Goal: Find contact information: Obtain details needed to contact an individual or organization

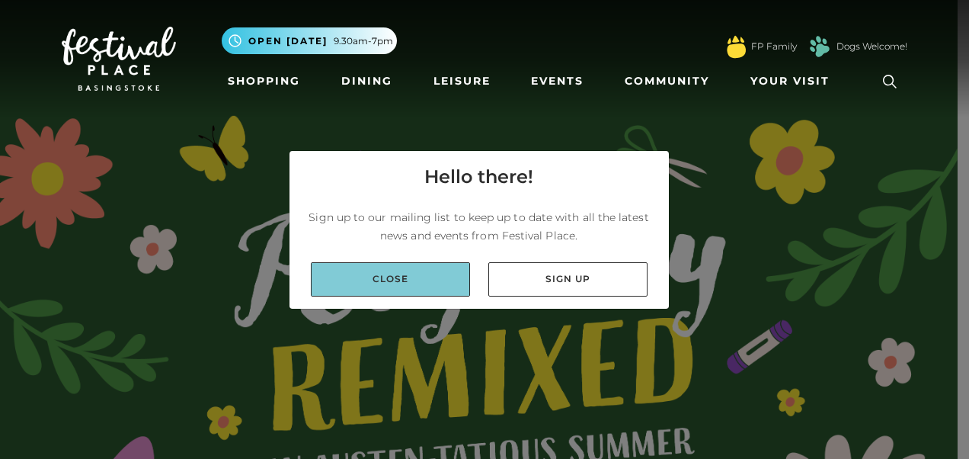
drag, startPoint x: 0, startPoint y: 0, endPoint x: 399, endPoint y: 270, distance: 481.9
click at [399, 270] on link "Close" at bounding box center [390, 279] width 159 height 34
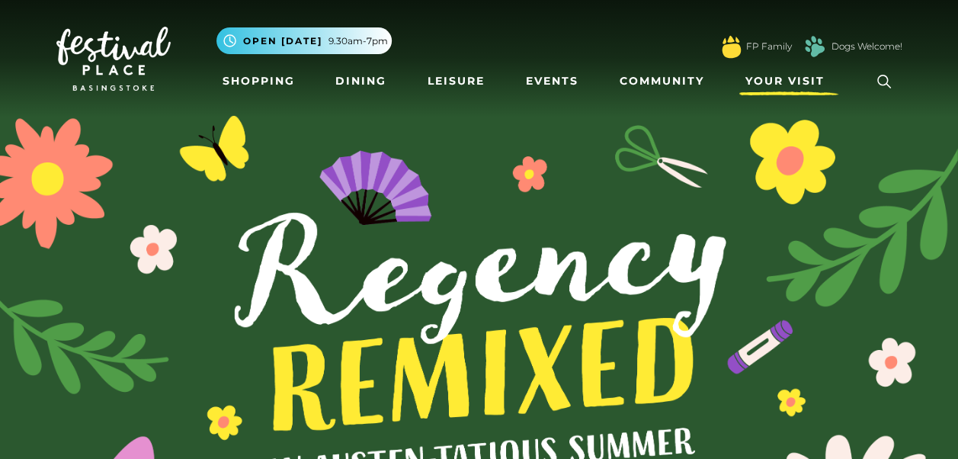
click at [796, 79] on span "Your Visit" at bounding box center [784, 81] width 79 height 16
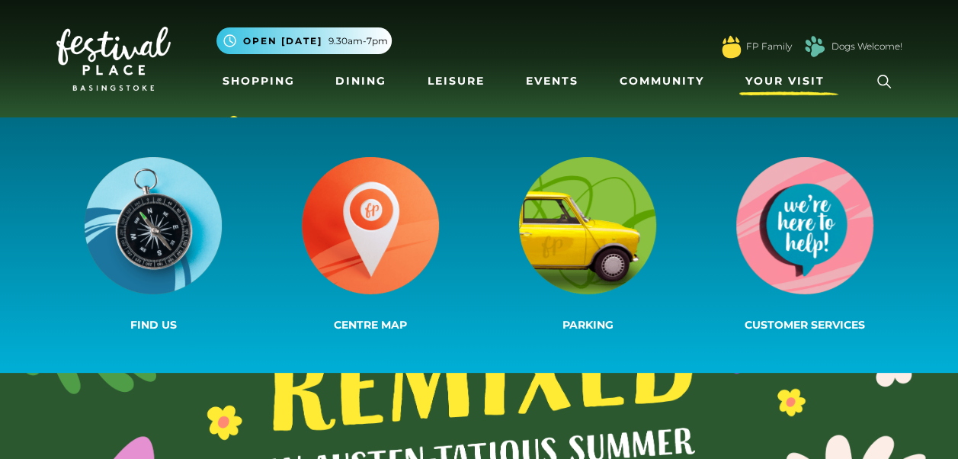
click at [796, 79] on span "Your Visit" at bounding box center [784, 81] width 79 height 16
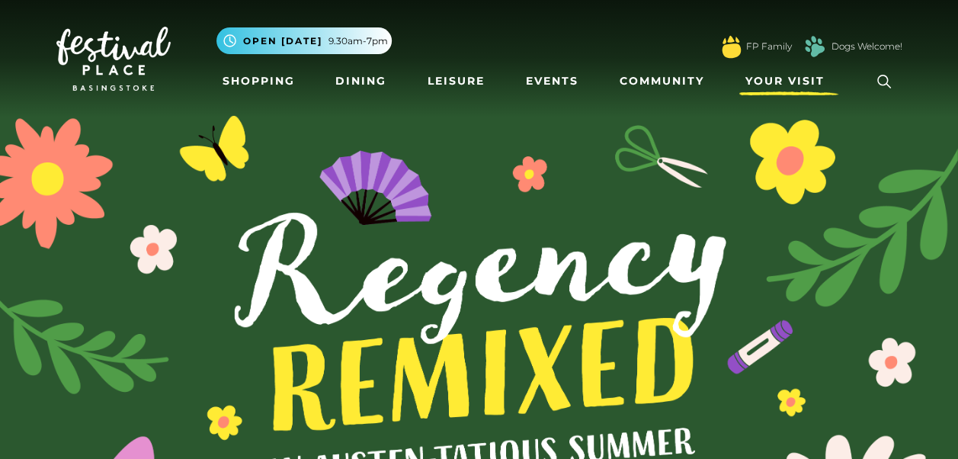
click at [777, 72] on link "Your Visit" at bounding box center [788, 81] width 99 height 28
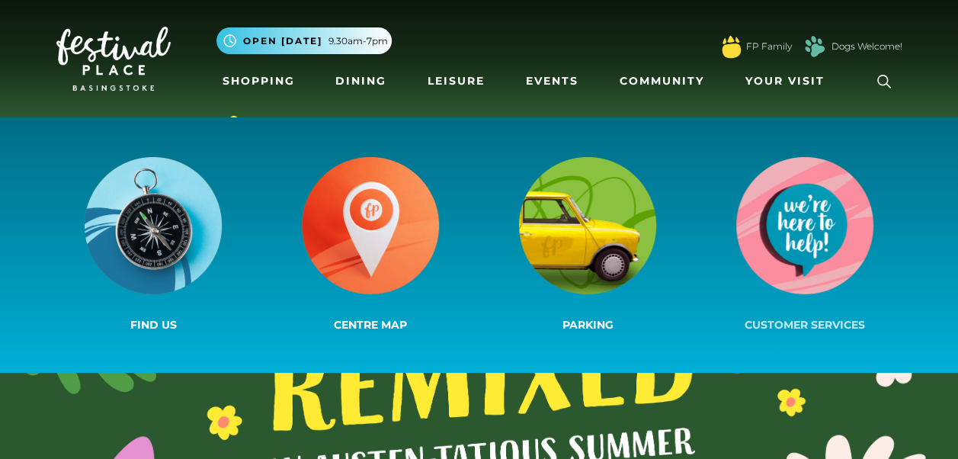
click at [836, 290] on img at bounding box center [804, 225] width 137 height 137
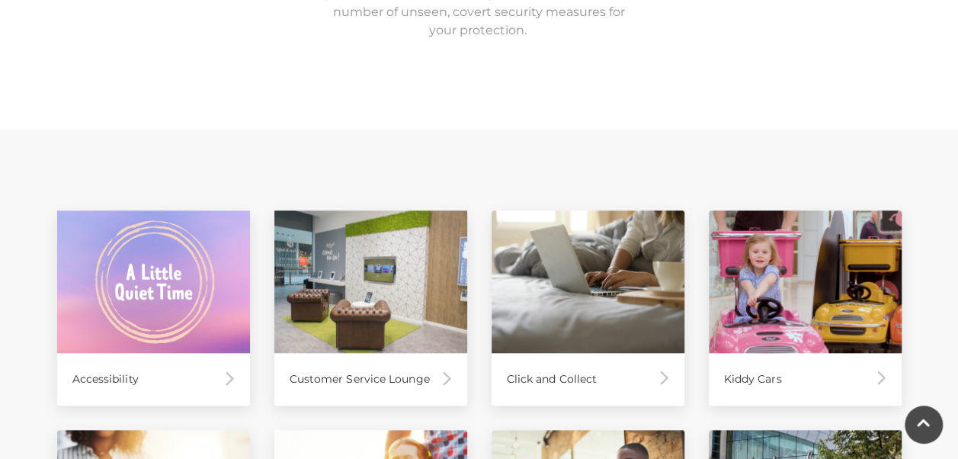
scroll to position [681, 0]
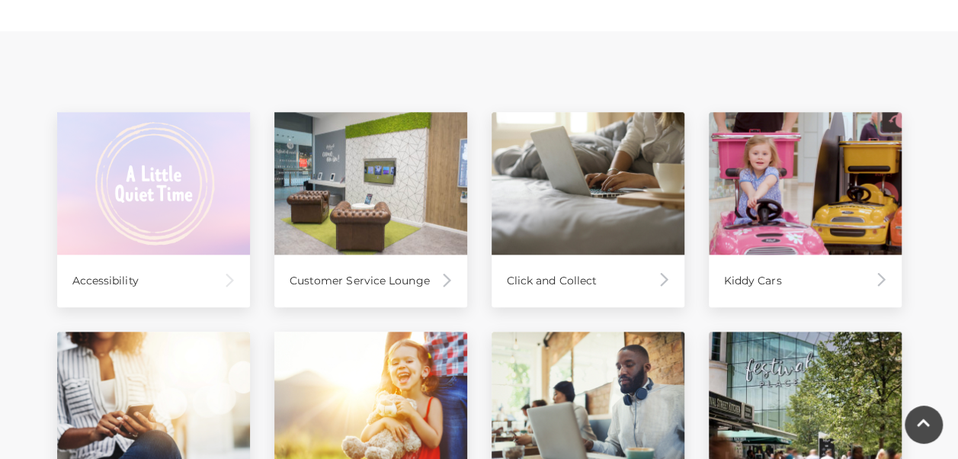
click at [149, 227] on img at bounding box center [153, 183] width 193 height 143
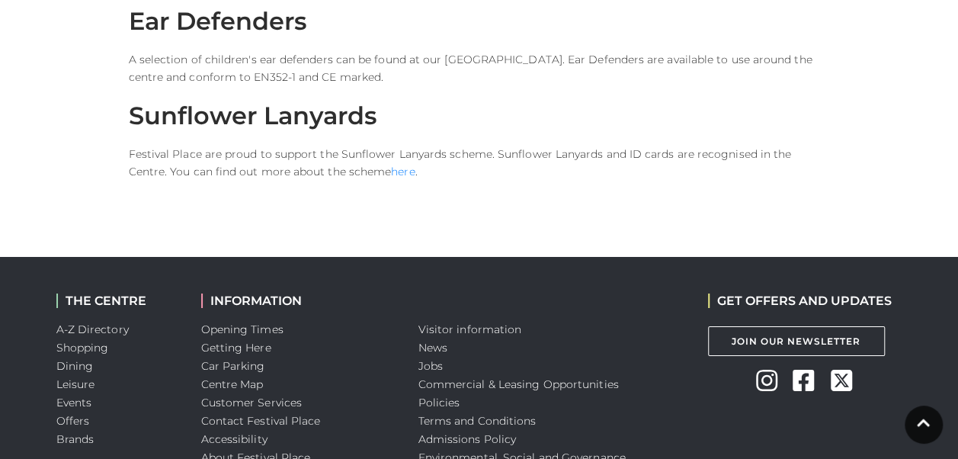
scroll to position [2732, 0]
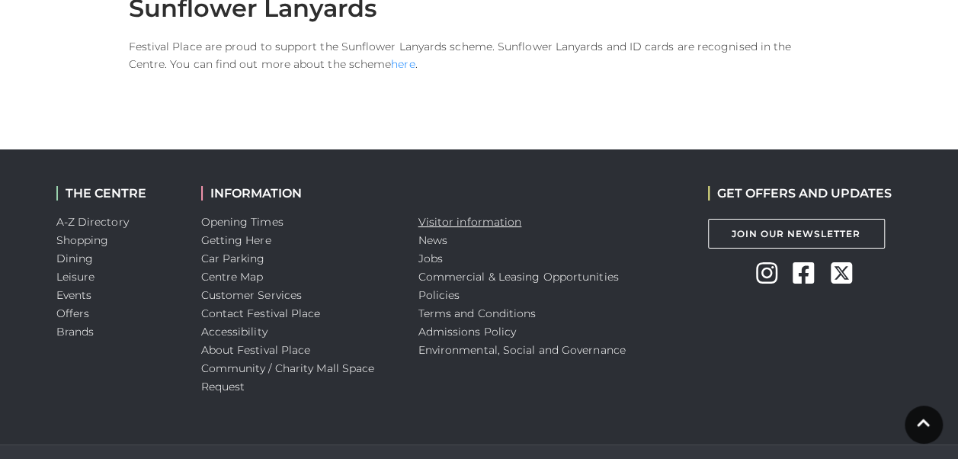
click at [453, 215] on link "Visitor information" at bounding box center [470, 222] width 104 height 14
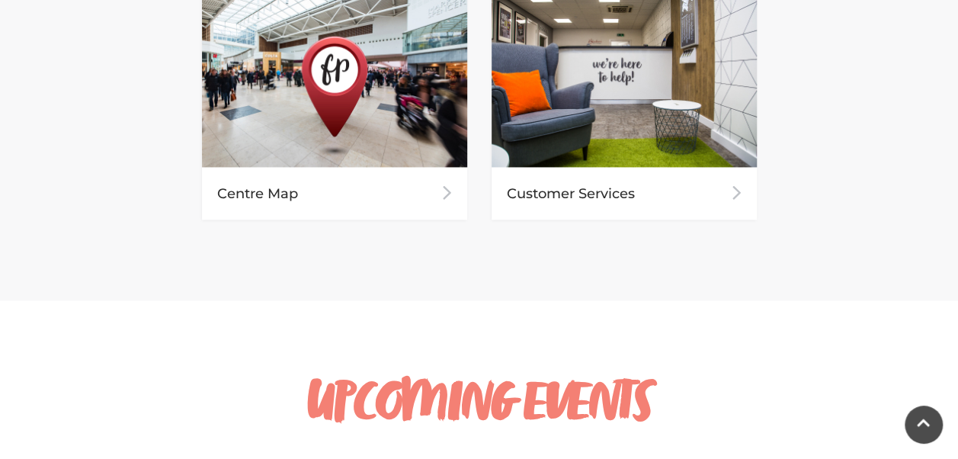
scroll to position [1087, 0]
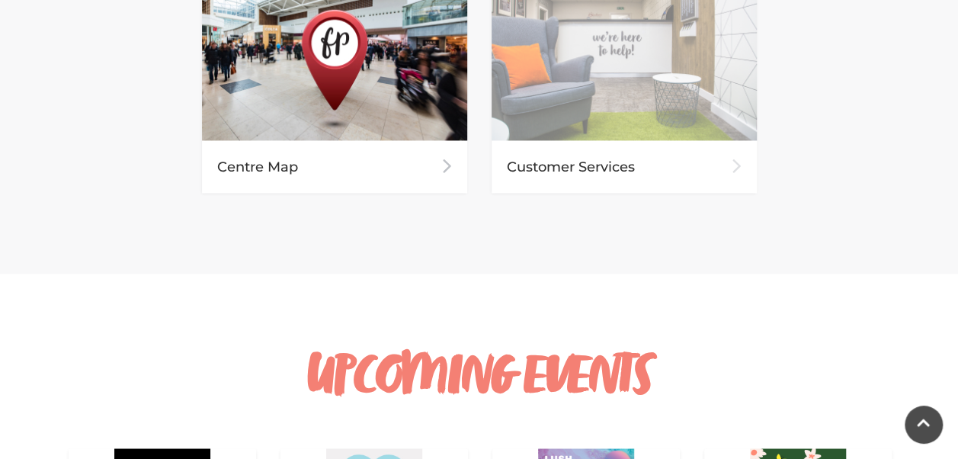
click at [618, 183] on div "Customer Services" at bounding box center [624, 166] width 265 height 53
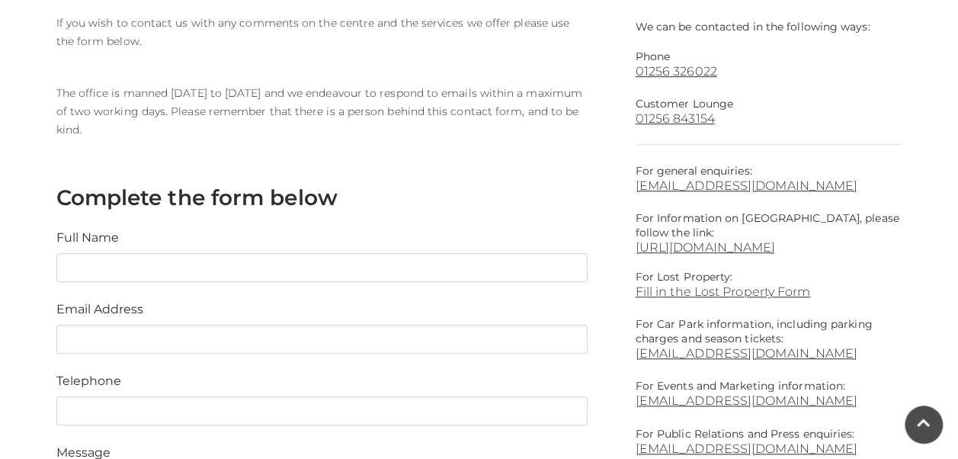
scroll to position [445, 0]
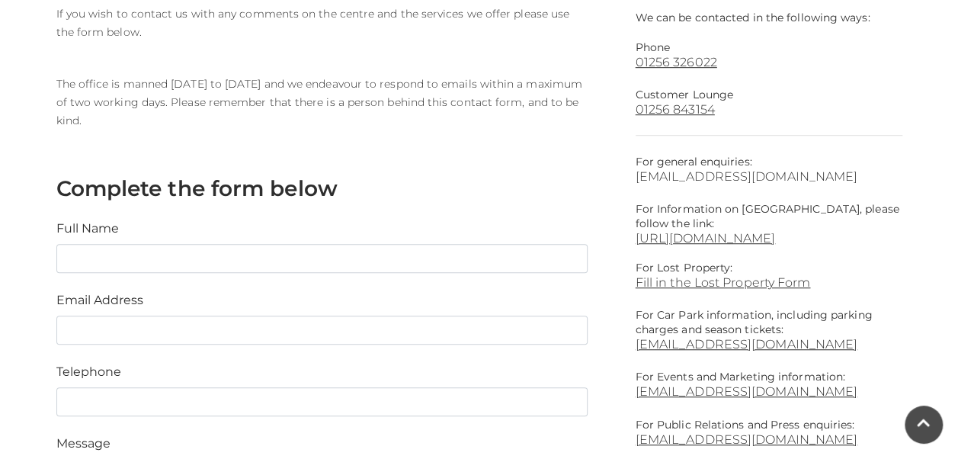
click at [746, 173] on link "[EMAIL_ADDRESS][DOMAIN_NAME]" at bounding box center [769, 176] width 267 height 14
